Goal: Check status: Check status

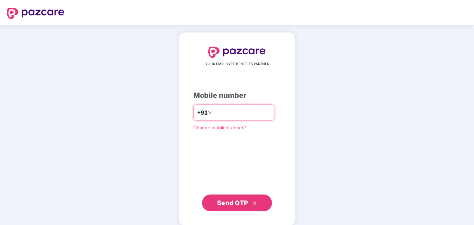
click at [254, 112] on input "number" at bounding box center [241, 112] width 57 height 11
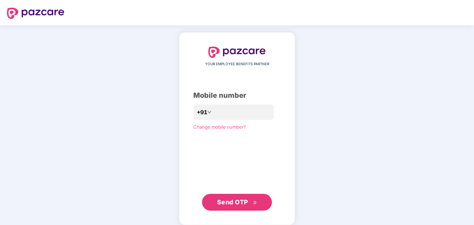
click at [232, 205] on span "Send OTP" at bounding box center [232, 201] width 31 height 7
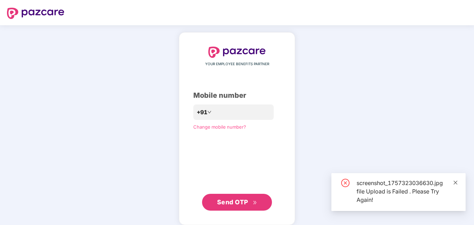
click at [453, 149] on div "**********" at bounding box center [237, 128] width 474 height 206
click at [454, 184] on icon "close" at bounding box center [455, 182] width 5 height 5
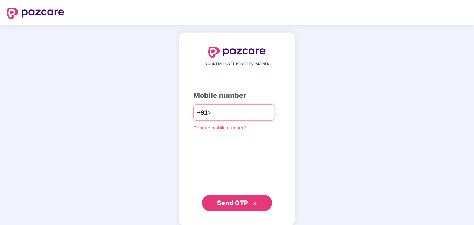
click at [261, 110] on input "**********" at bounding box center [241, 112] width 57 height 11
click at [213, 113] on input "**********" at bounding box center [241, 112] width 57 height 11
type input "**********"
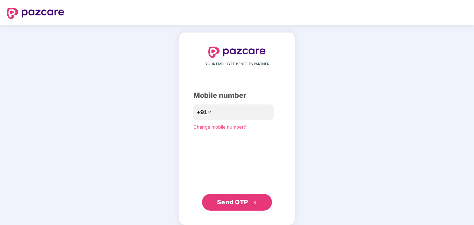
click at [233, 202] on span "Send OTP" at bounding box center [232, 201] width 31 height 7
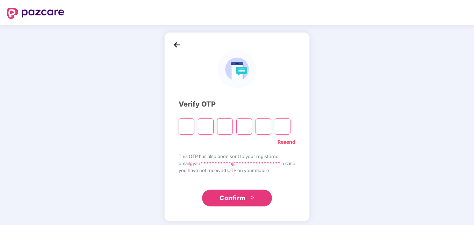
type input "*"
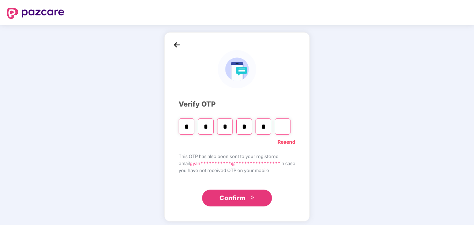
type input "*"
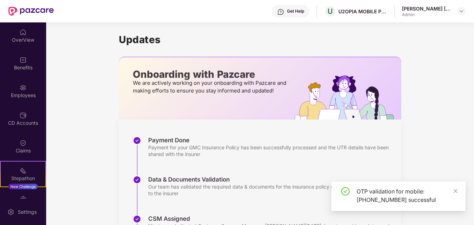
click at [459, 188] on div "OTP validation for mobile: [PHONE_NUMBER] successful" at bounding box center [399, 195] width 134 height 29
click at [454, 191] on icon "close" at bounding box center [455, 190] width 5 height 5
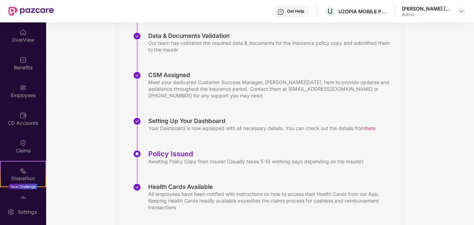
scroll to position [161, 0]
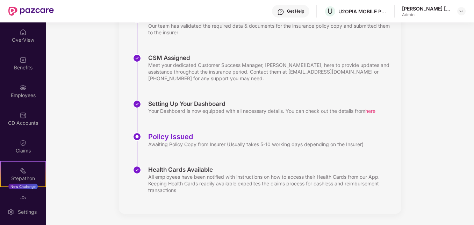
click at [174, 136] on div "Policy Issued" at bounding box center [256, 136] width 216 height 8
click at [21, 125] on div "CD Accounts" at bounding box center [23, 122] width 46 height 7
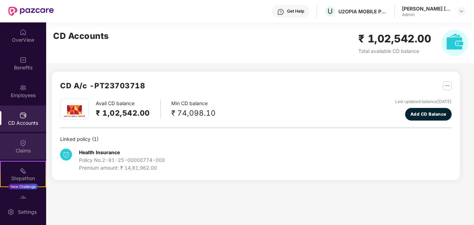
click at [20, 142] on img at bounding box center [23, 142] width 7 height 7
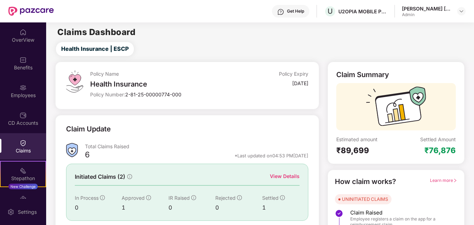
scroll to position [49, 0]
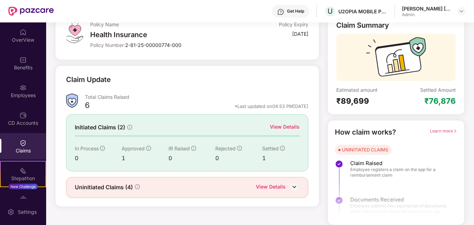
click at [299, 189] on img at bounding box center [294, 186] width 10 height 10
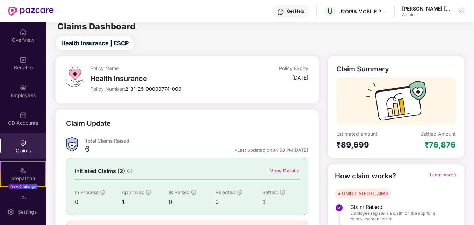
scroll to position [5, 0]
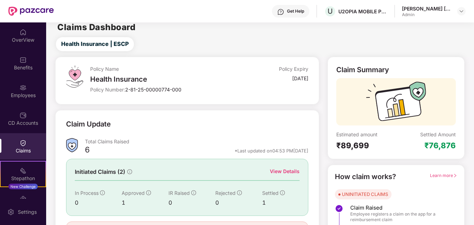
click at [287, 174] on div "View Details" at bounding box center [285, 171] width 30 height 8
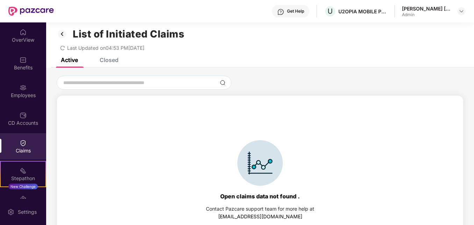
scroll to position [30, 0]
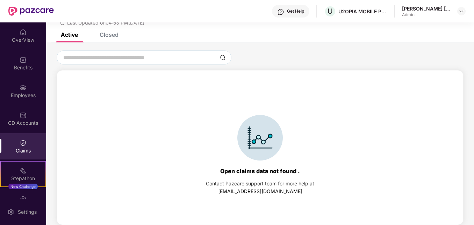
click at [17, 146] on div "Claims" at bounding box center [23, 146] width 46 height 26
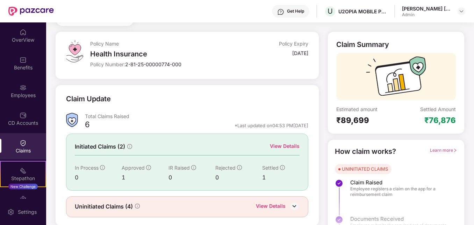
scroll to position [49, 0]
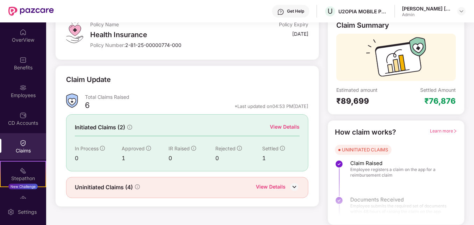
click at [275, 189] on div "View Details" at bounding box center [271, 187] width 30 height 9
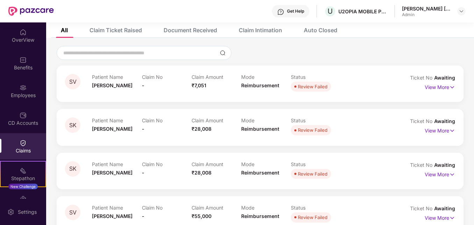
scroll to position [52, 0]
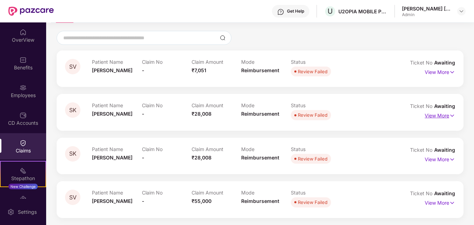
click at [437, 116] on p "View More" at bounding box center [440, 114] width 30 height 9
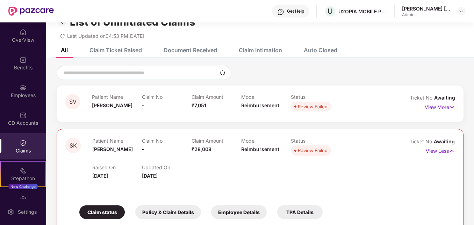
scroll to position [7, 0]
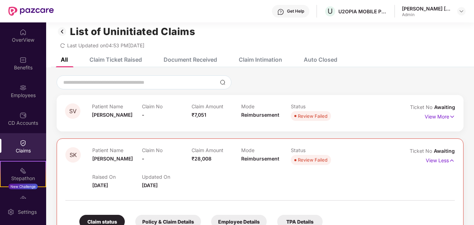
click at [178, 62] on div "Document Received" at bounding box center [191, 59] width 54 height 7
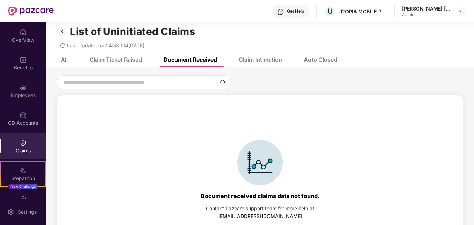
click at [256, 56] on div "Claim Intimation" at bounding box center [260, 59] width 43 height 7
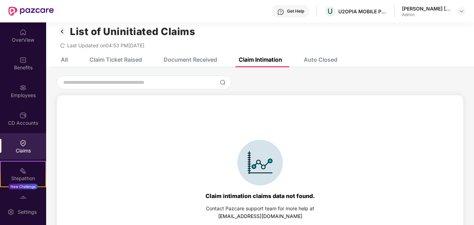
scroll to position [0, 0]
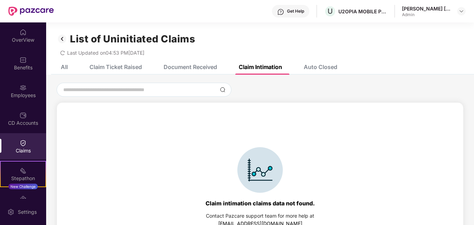
click at [322, 70] on div "Auto Closed" at bounding box center [321, 66] width 34 height 7
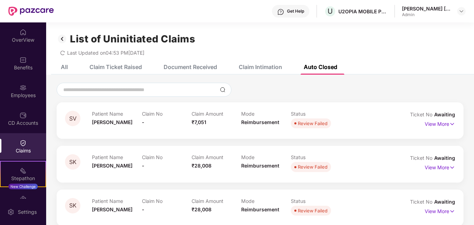
click at [186, 64] on div "Document Received" at bounding box center [191, 66] width 54 height 7
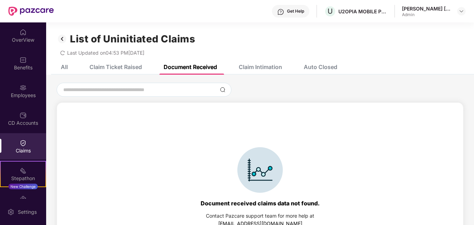
click at [121, 68] on div "Claim Ticket Raised" at bounding box center [116, 66] width 52 height 7
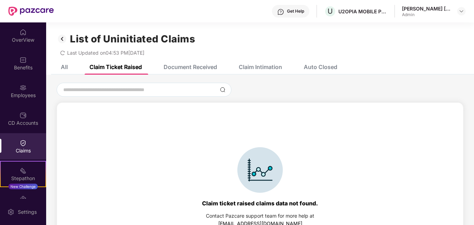
click at [63, 67] on div "All" at bounding box center [64, 66] width 7 height 7
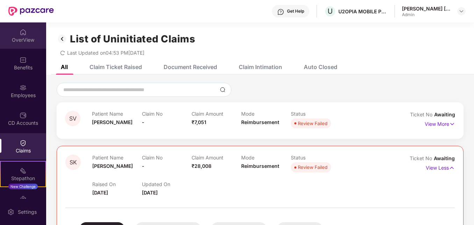
click at [21, 35] on img at bounding box center [23, 32] width 7 height 7
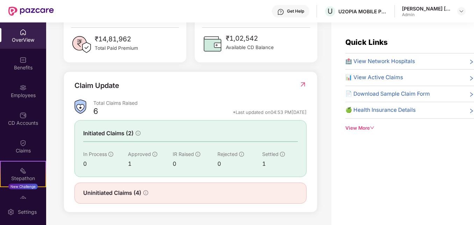
scroll to position [22, 0]
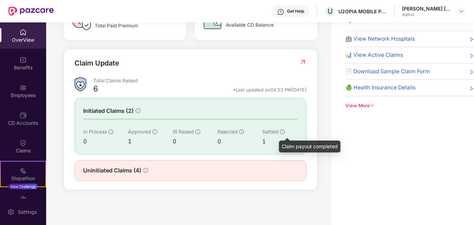
click at [280, 131] on icon "info-circle" at bounding box center [282, 131] width 5 height 5
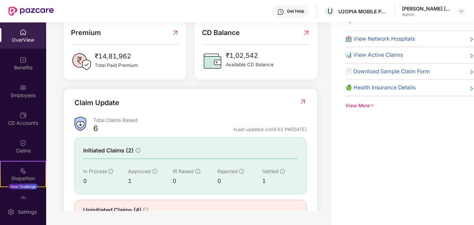
scroll to position [0, 0]
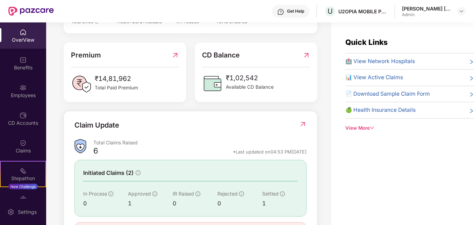
click at [469, 80] on icon "right" at bounding box center [472, 79] width 6 height 6
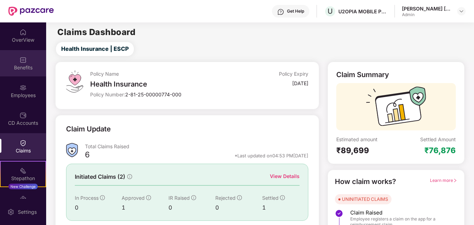
click at [21, 63] on img at bounding box center [23, 59] width 7 height 7
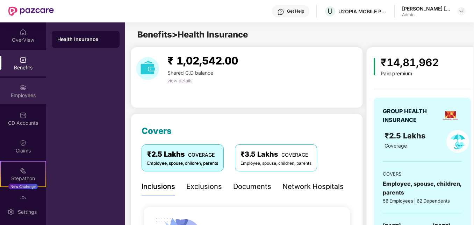
click at [24, 89] on img at bounding box center [23, 87] width 7 height 7
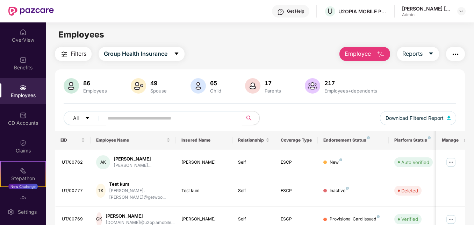
click at [153, 89] on div "Spouse" at bounding box center [158, 91] width 19 height 6
click at [233, 100] on div "86 Employees 49 Spouse 65 Child [DEMOGRAPHIC_DATA] Parents 217 Employees+depend…" at bounding box center [260, 104] width 410 height 52
click at [268, 90] on div "Parents" at bounding box center [272, 91] width 19 height 6
click at [332, 91] on div "Employees+dependents" at bounding box center [351, 91] width 56 height 6
click at [71, 84] on img at bounding box center [71, 85] width 15 height 15
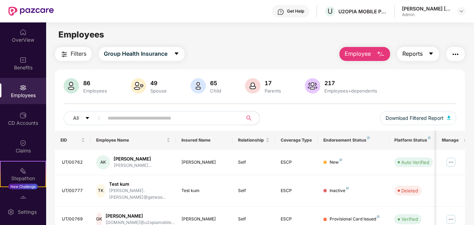
click at [431, 56] on icon "caret-down" at bounding box center [432, 54] width 6 height 6
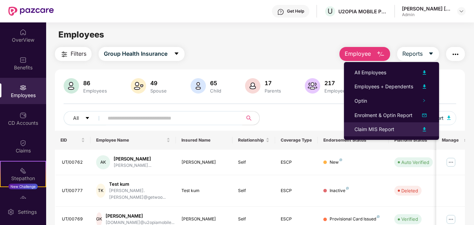
click at [366, 128] on div "Claim MIS Report" at bounding box center [375, 129] width 40 height 8
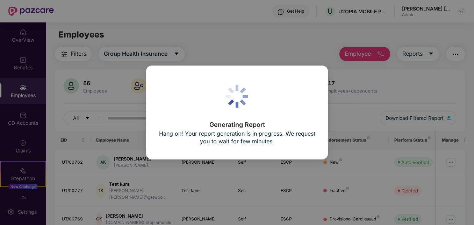
click at [335, 92] on div "Generating Report Hang on! Your report generation is in progress. We request yo…" at bounding box center [237, 112] width 474 height 225
click at [262, 109] on div "Generating Report Hang on! Your report generation is in progress. We request yo…" at bounding box center [237, 112] width 157 height 69
